Goal: Complete application form

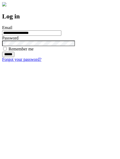
type input "**********"
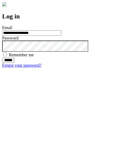
click at [14, 63] on input "******" at bounding box center [8, 60] width 12 height 5
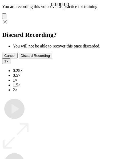
type input "**********"
